Goal: Use online tool/utility: Utilize a website feature to perform a specific function

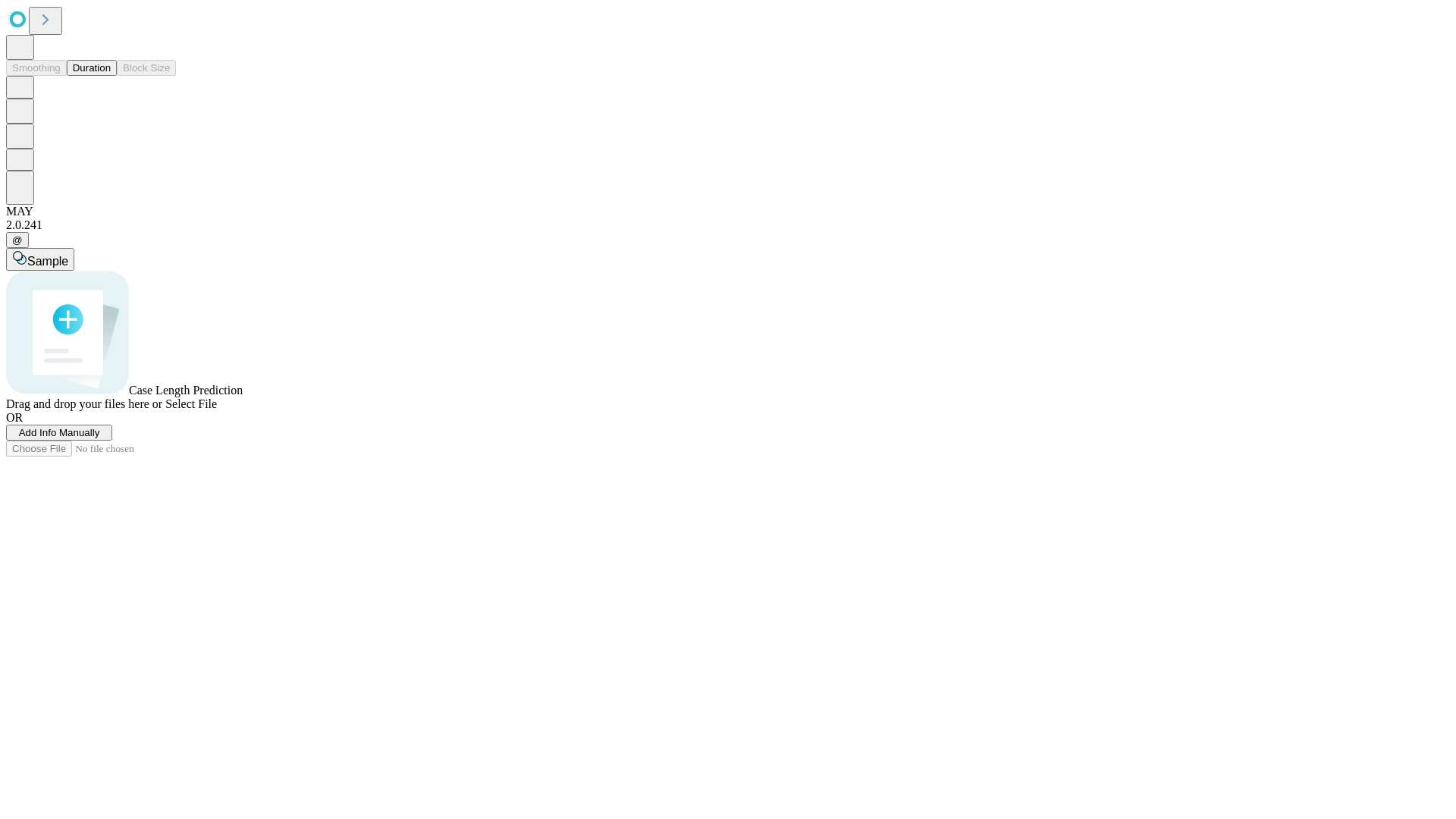
click at [110, 76] on button "Duration" at bounding box center [92, 67] width 50 height 16
click at [100, 438] on span "Add Info Manually" at bounding box center [59, 433] width 82 height 12
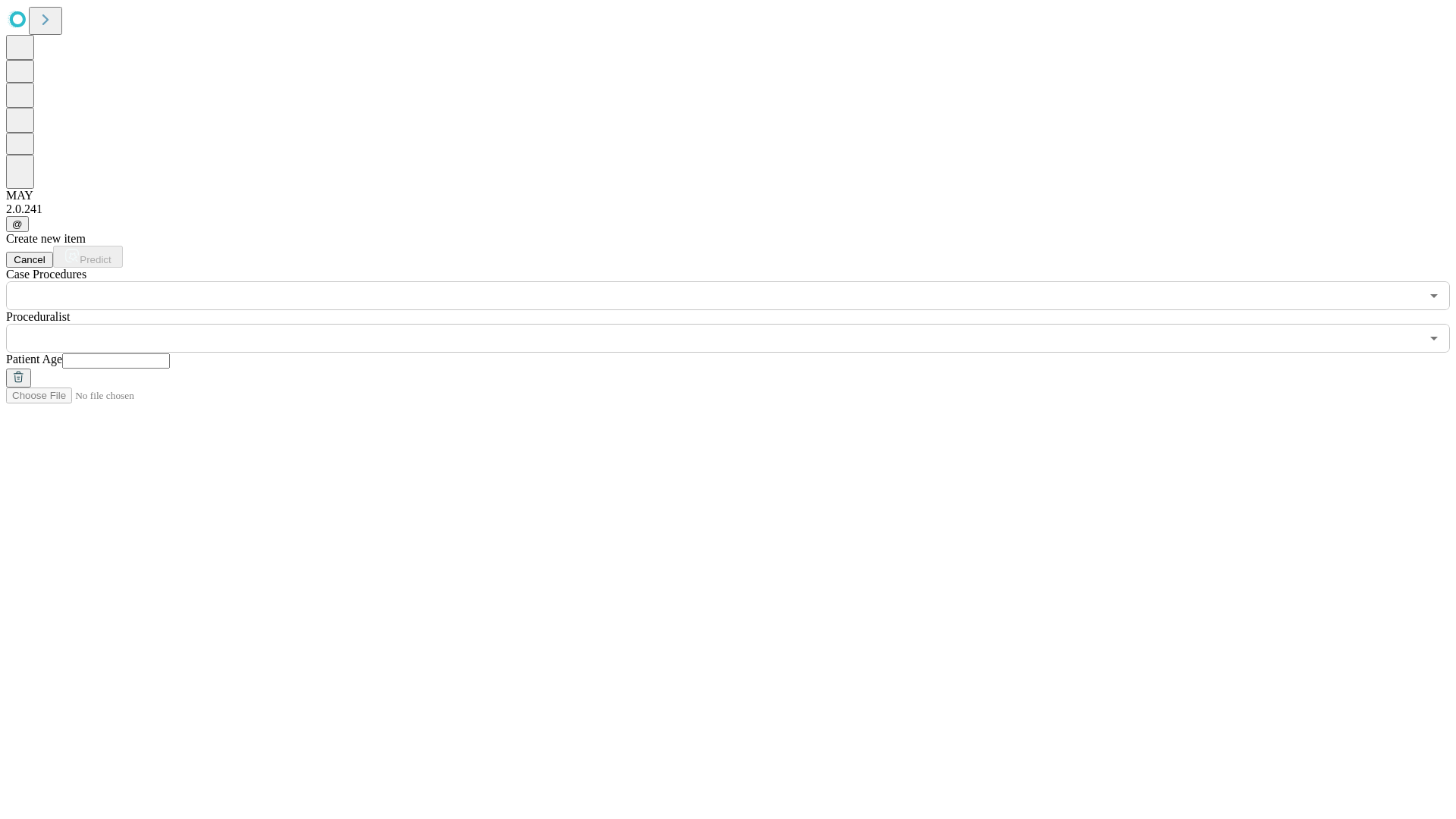
click at [170, 353] on input "text" at bounding box center [116, 361] width 107 height 15
type input "**"
click at [739, 324] on input "text" at bounding box center [713, 339] width 1415 height 29
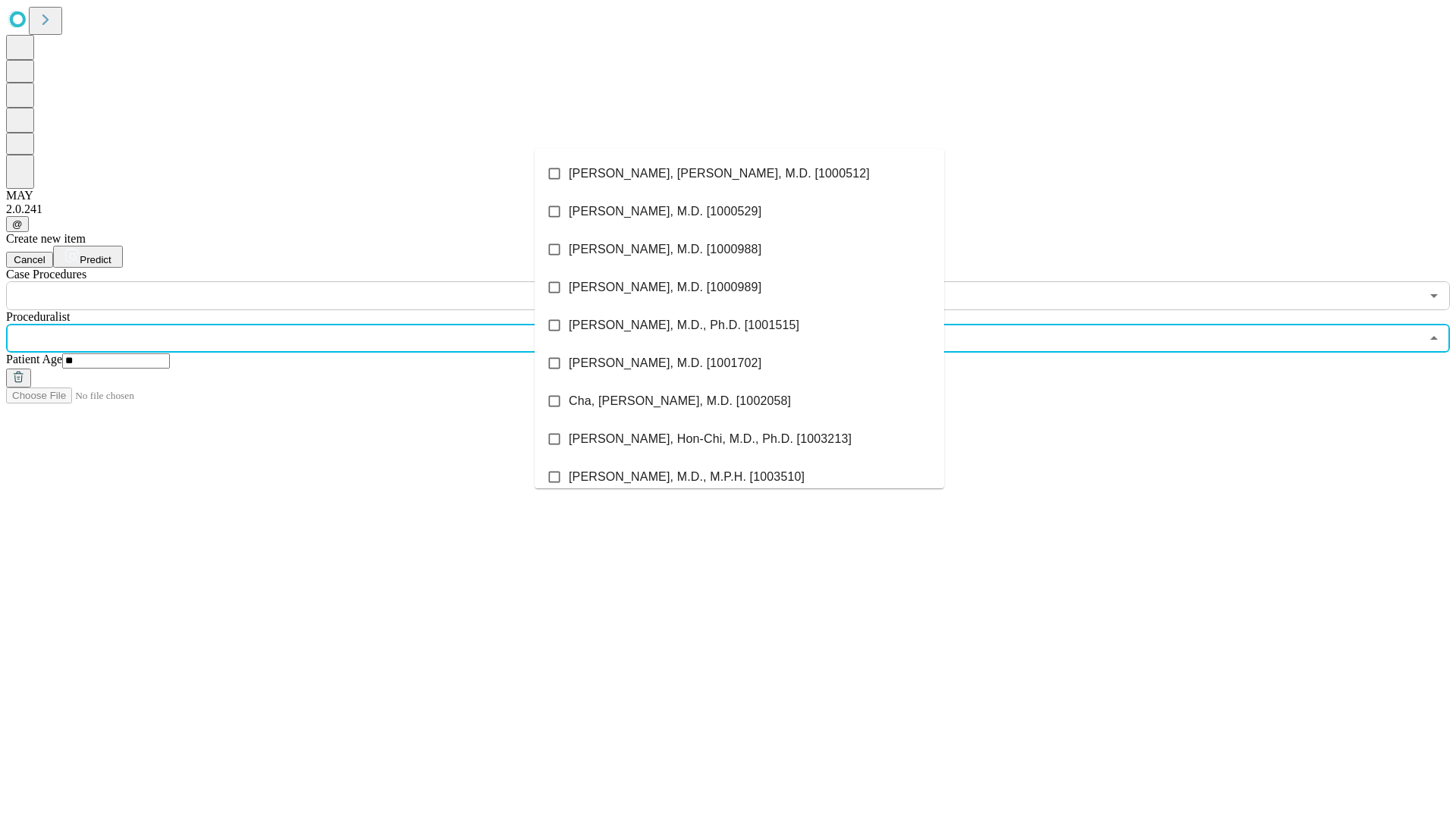
click at [740, 174] on li "[PERSON_NAME], [PERSON_NAME], M.D. [1000512]" at bounding box center [739, 174] width 410 height 38
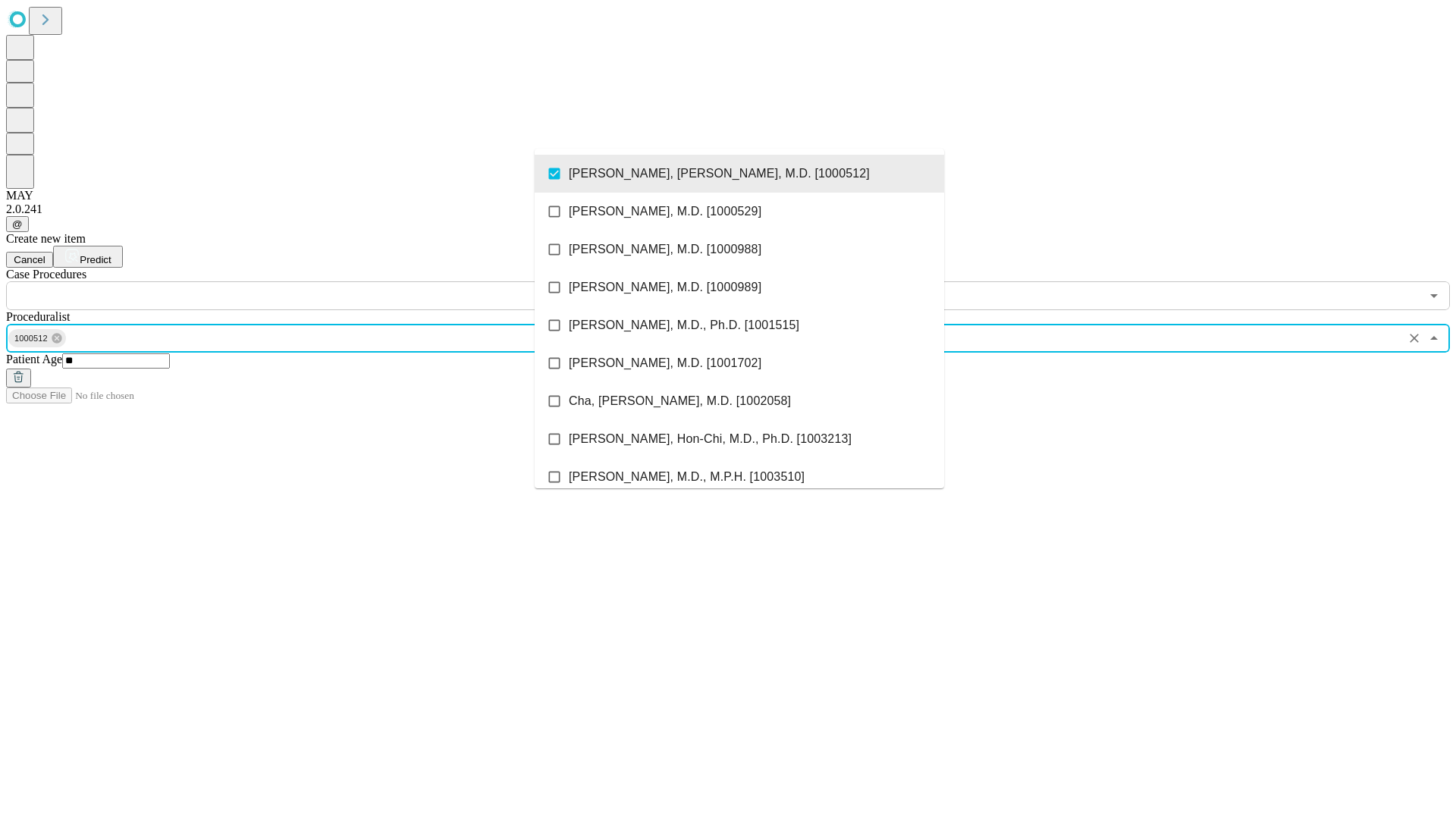
click at [318, 281] on input "text" at bounding box center [713, 295] width 1415 height 29
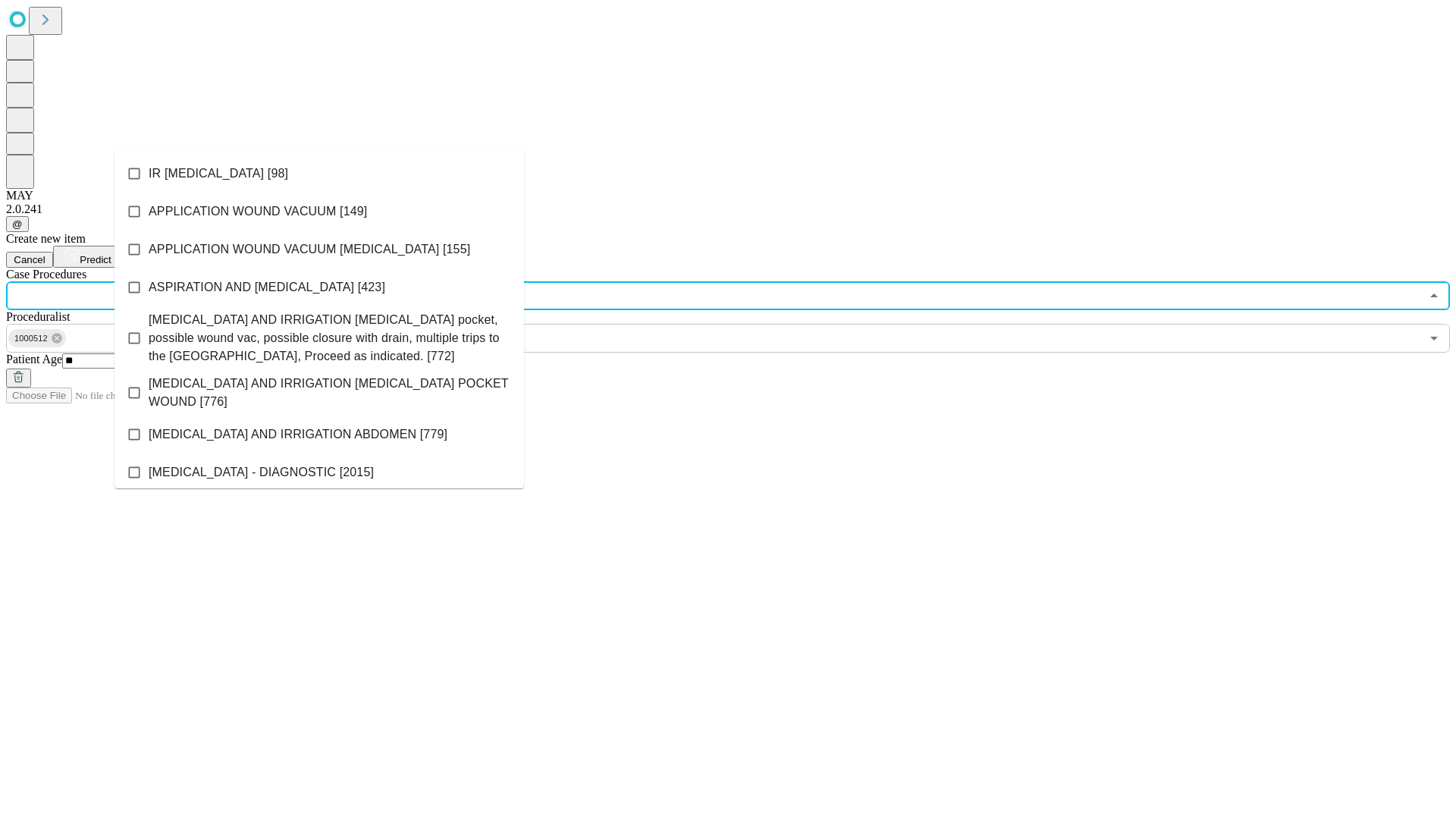
click at [319, 174] on li "IR [MEDICAL_DATA] [98]" at bounding box center [318, 174] width 410 height 38
click at [110, 254] on span "Predict" at bounding box center [95, 260] width 31 height 12
